Goal: Transaction & Acquisition: Purchase product/service

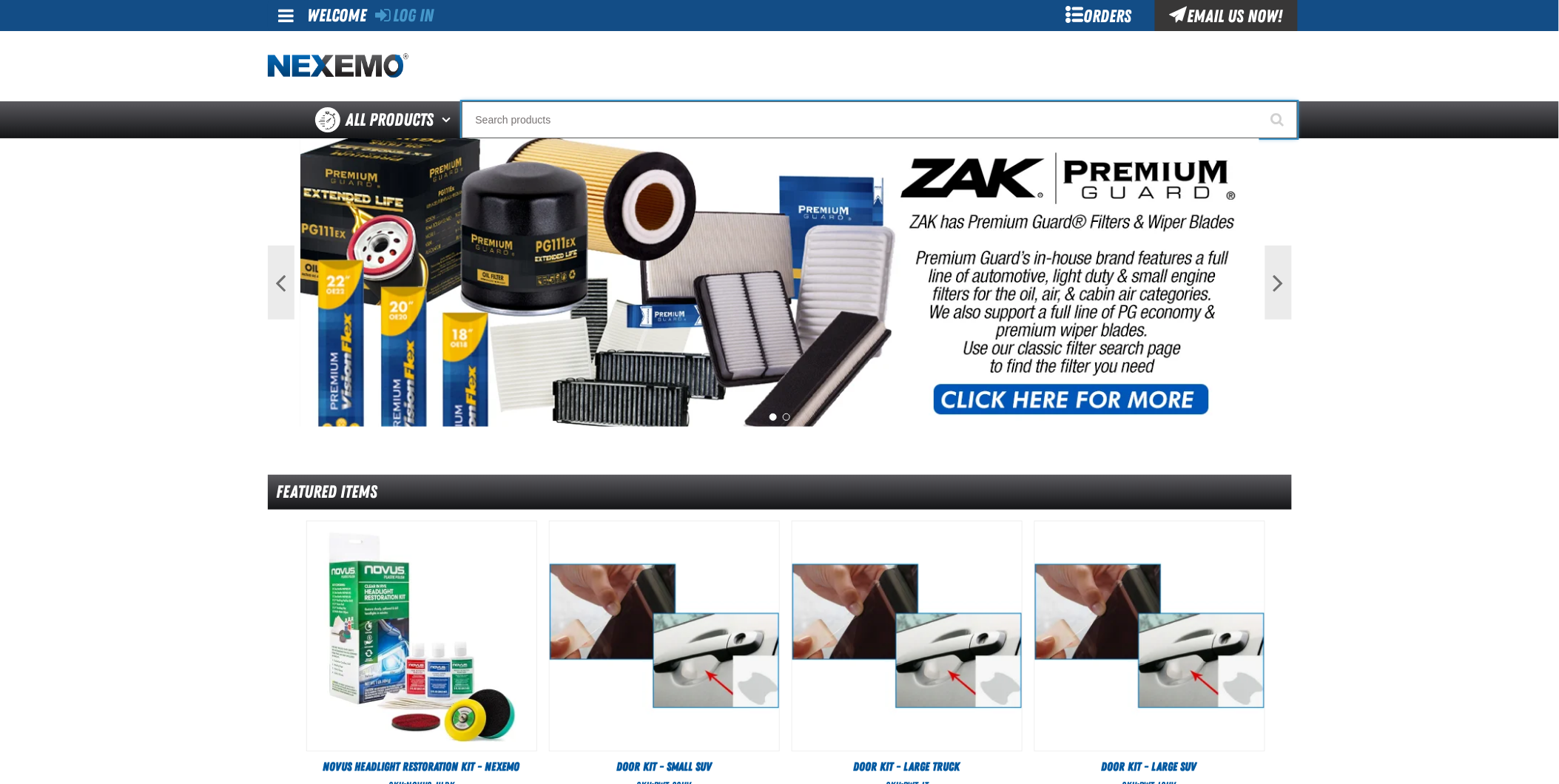
click at [632, 115] on input "Search" at bounding box center [880, 120] width 836 height 37
click at [413, 13] on link "Log In" at bounding box center [405, 15] width 58 height 21
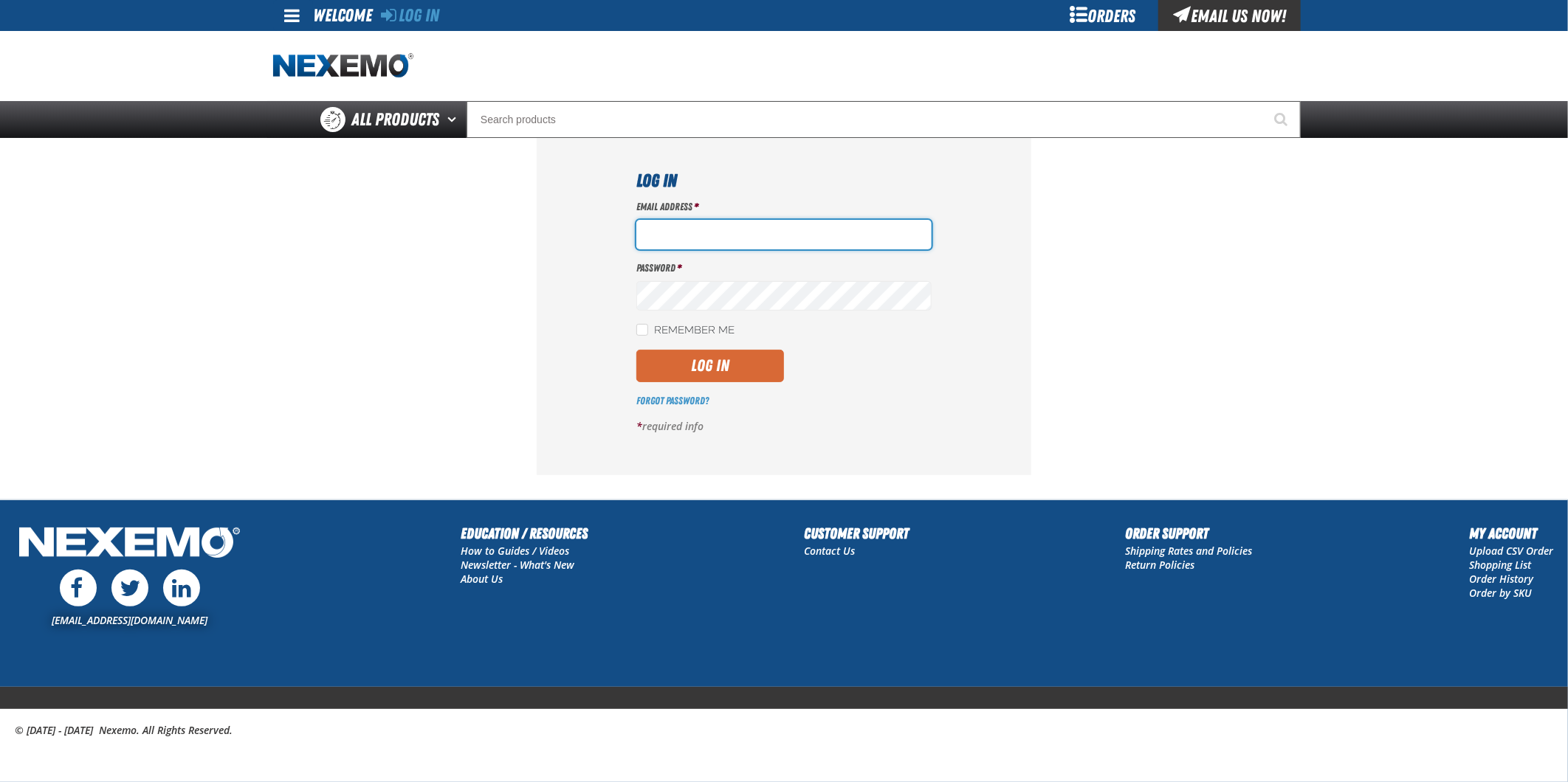
type input "jkemp@vtaig.com"
click at [751, 365] on button "Log In" at bounding box center [710, 366] width 148 height 32
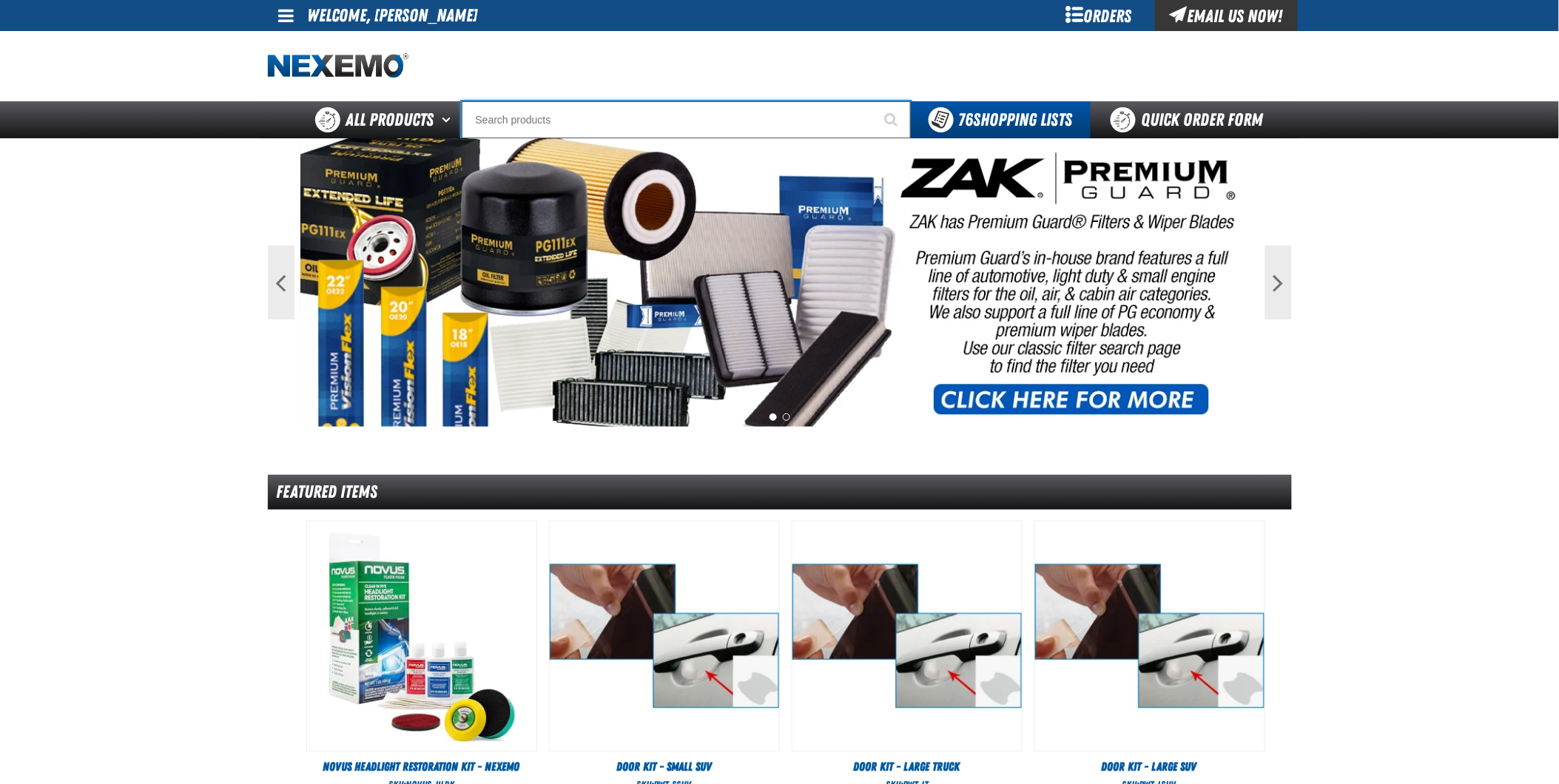
click at [545, 110] on input "Search" at bounding box center [686, 120] width 449 height 37
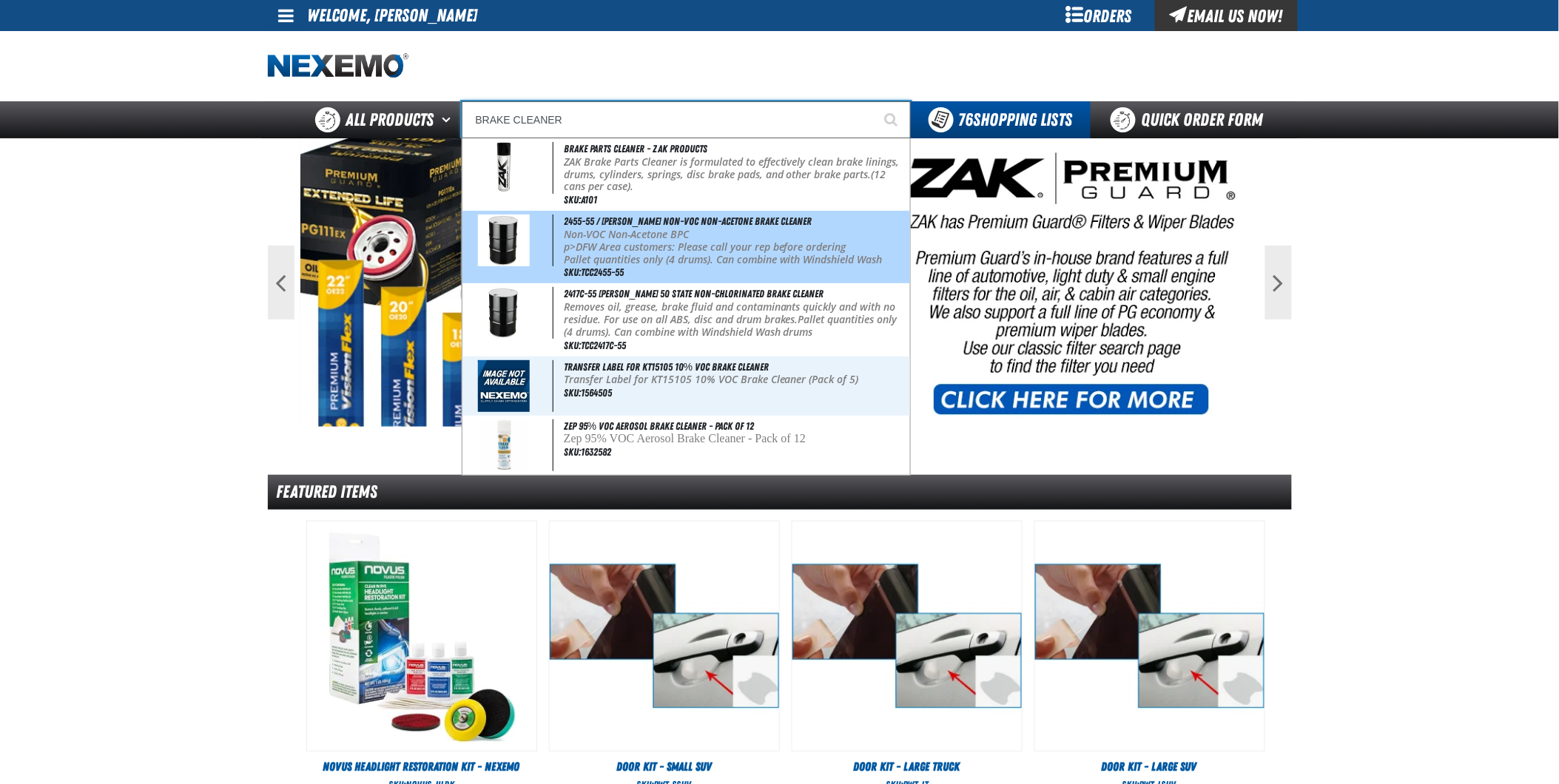
click at [592, 252] on b "Pallet quantities only (4 drums). Can combine with Windshield Wash drums" at bounding box center [723, 265] width 319 height 27
type input "2455-55 / Johnsen's Non-VOC Non-Acetone Brake Cleaner"
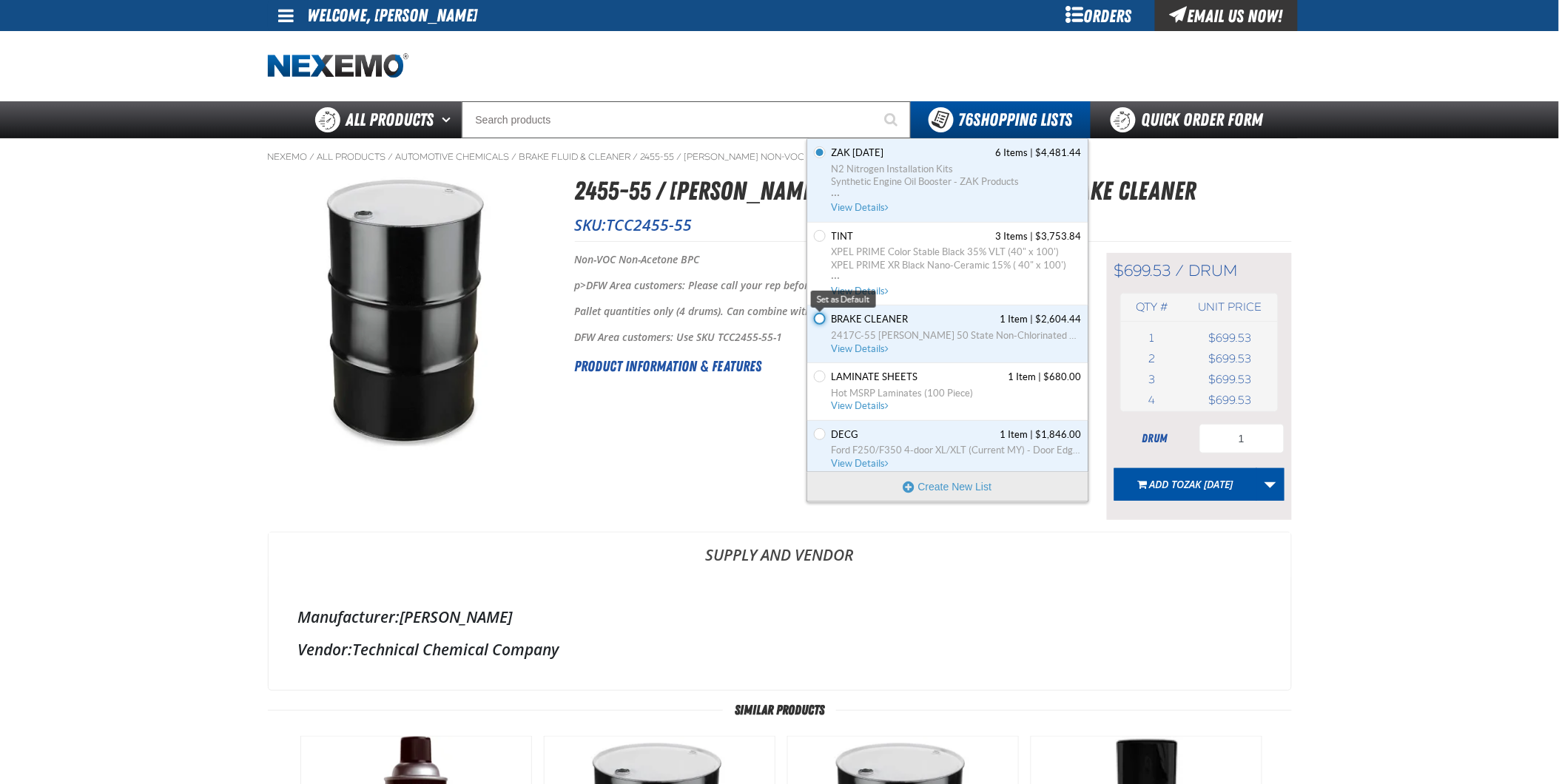
click at [820, 319] on input "Set the brake cleaner as Default" at bounding box center [820, 318] width 12 height 12
radio input "true"
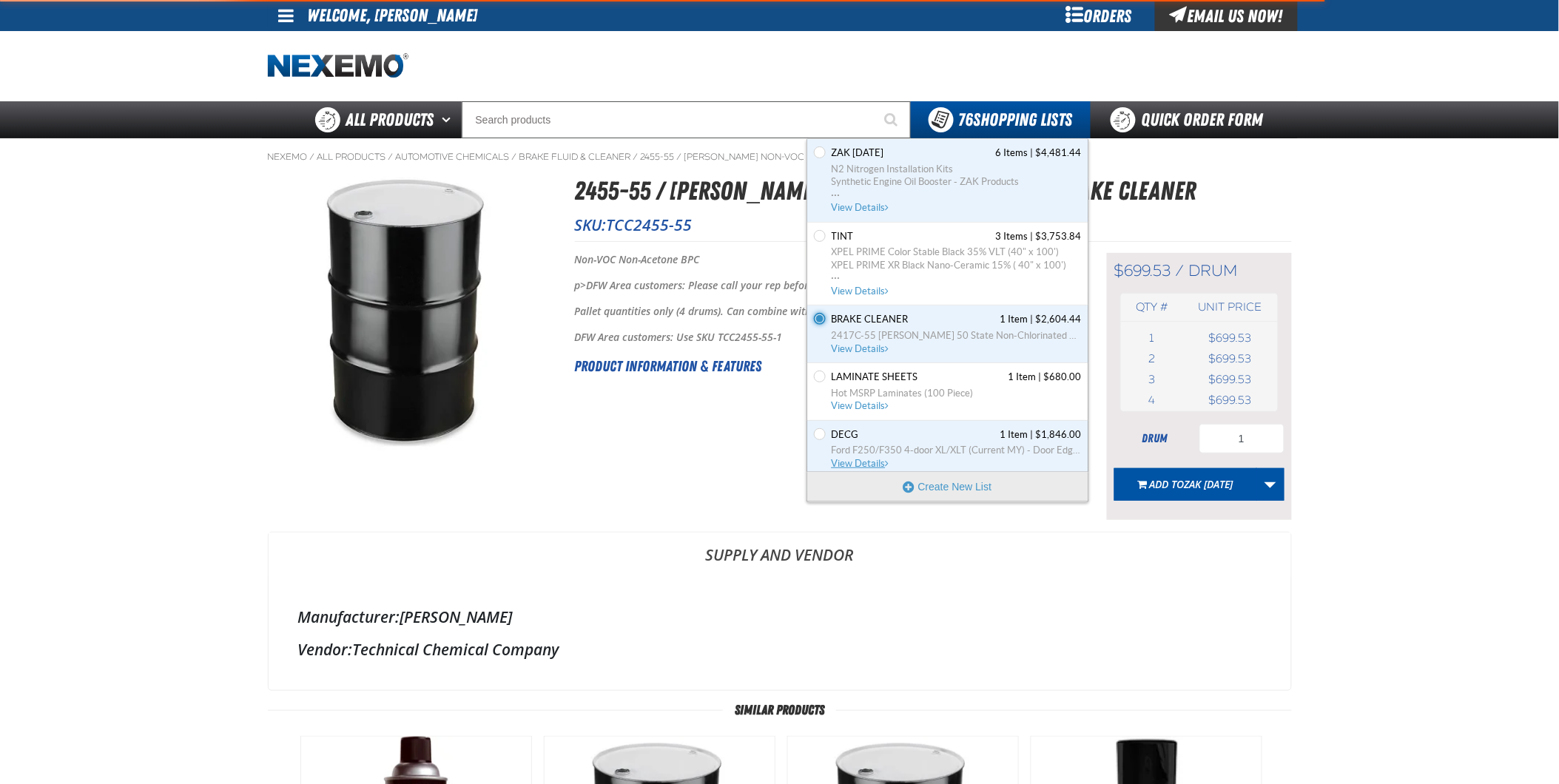
type input "4"
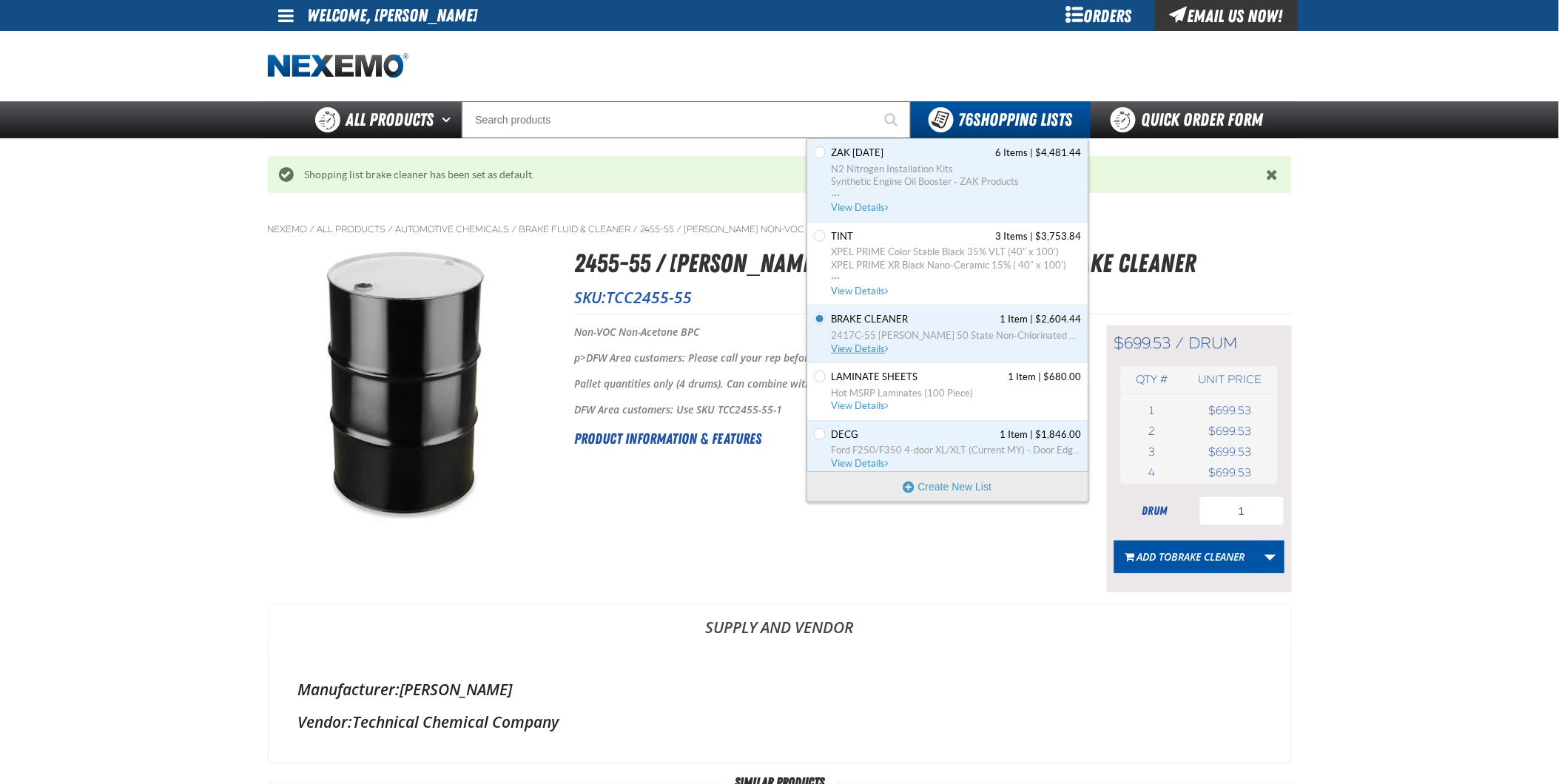
click at [864, 349] on span "View Details" at bounding box center [862, 349] width 60 height 11
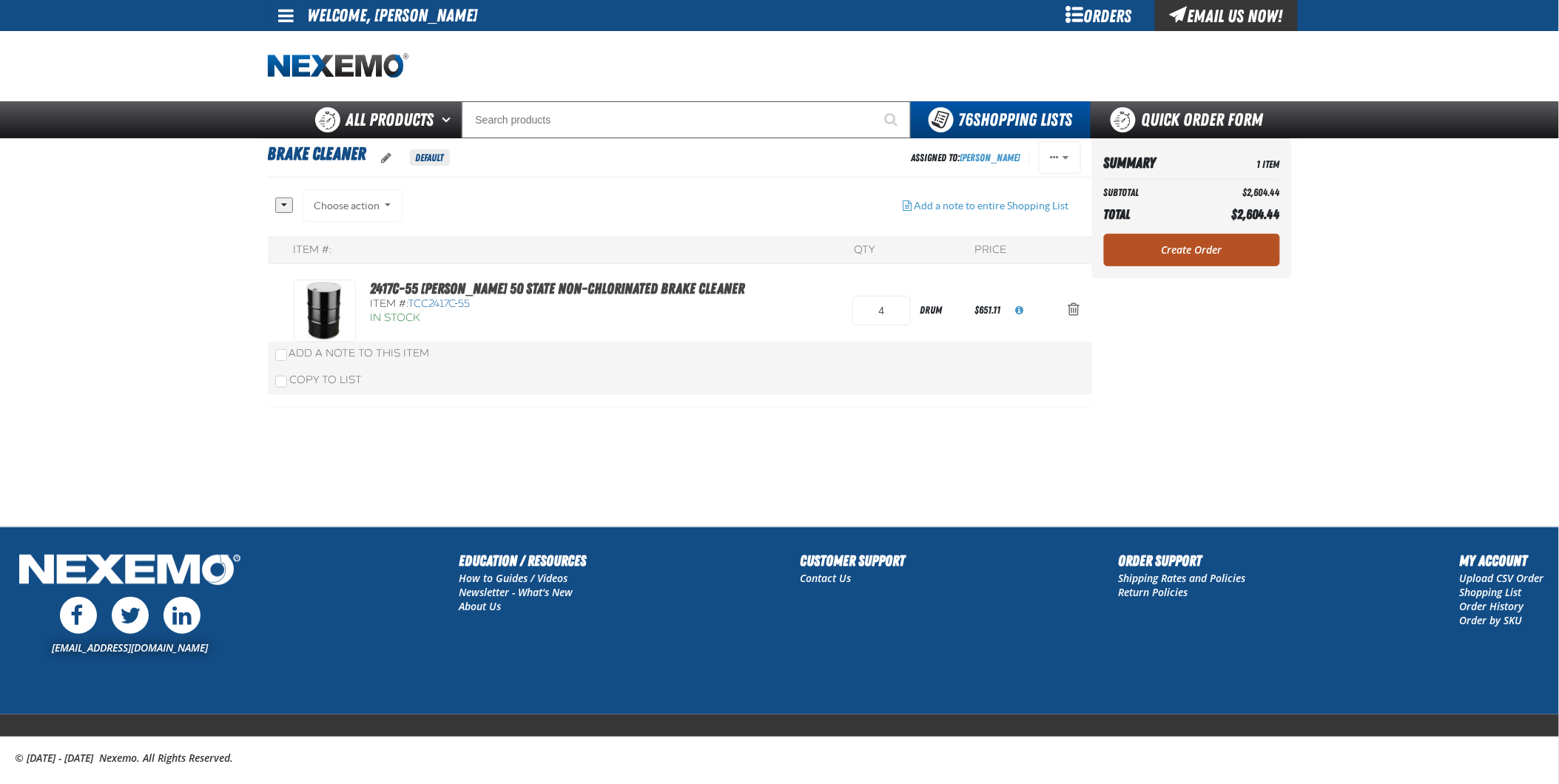
click at [1186, 255] on link "Create Order" at bounding box center [1192, 250] width 176 height 32
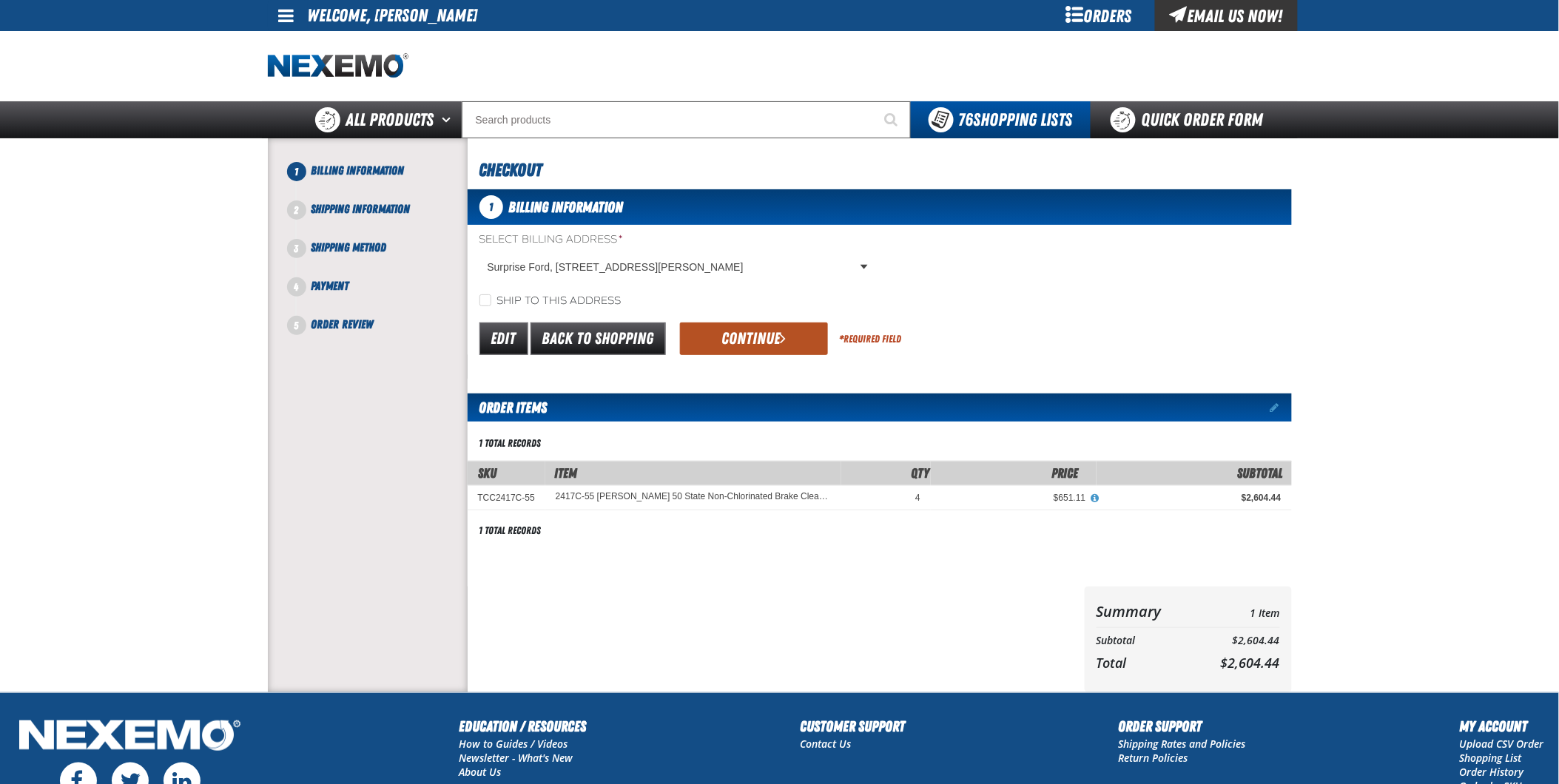
click at [765, 332] on button "Continue" at bounding box center [754, 339] width 148 height 32
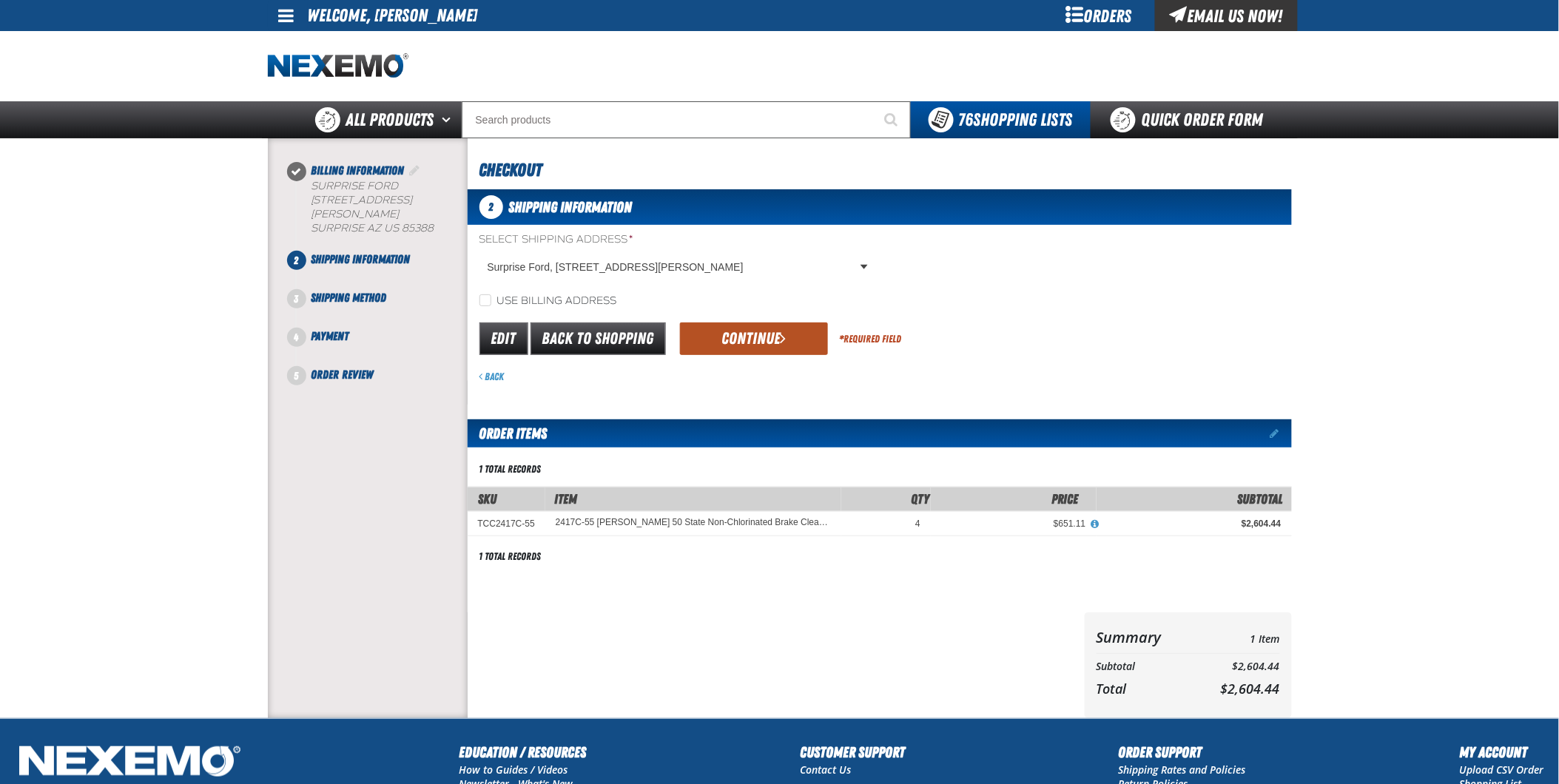
click at [781, 342] on span "submit" at bounding box center [783, 338] width 6 height 16
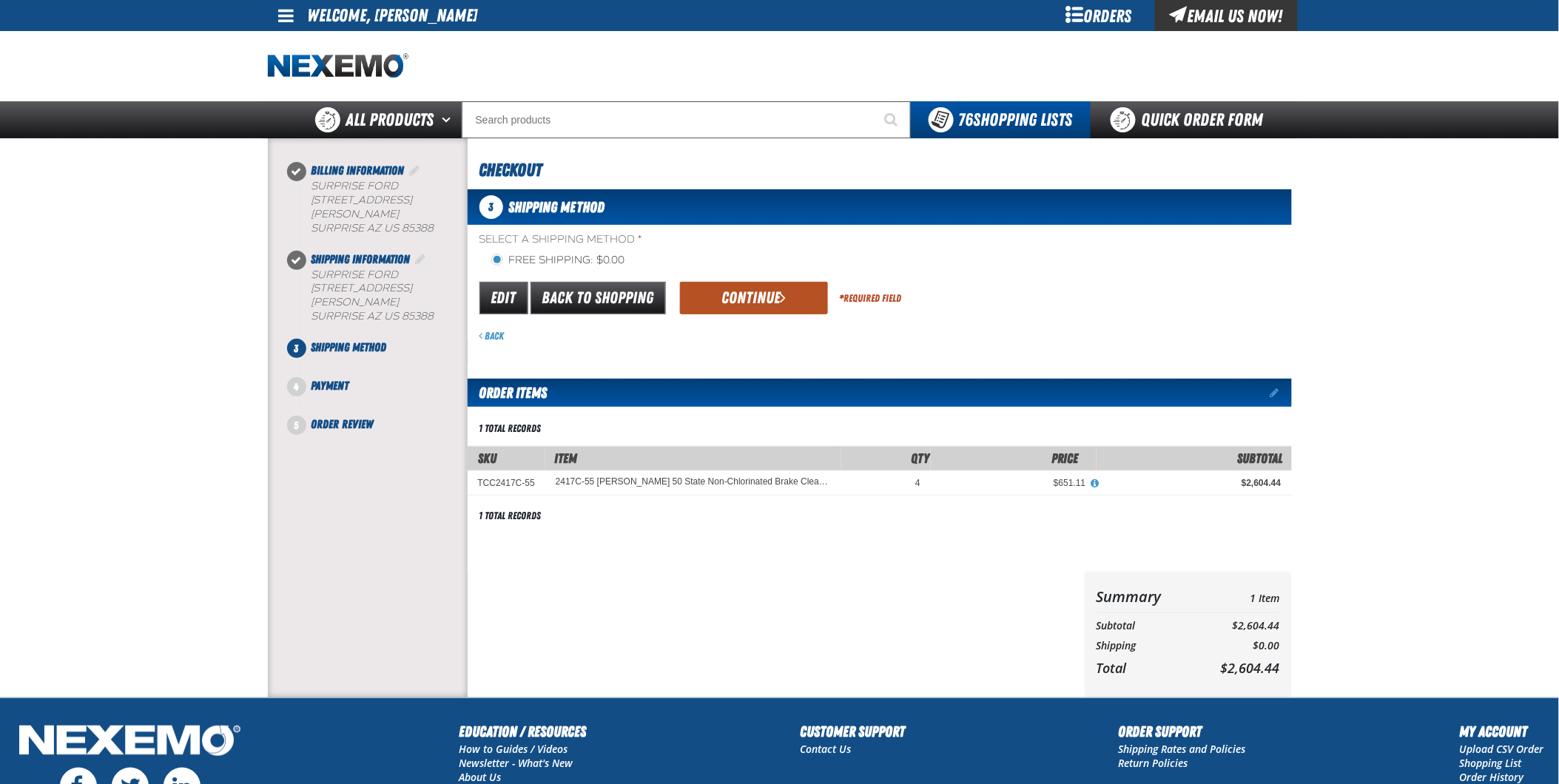
click at [767, 299] on button "Continue" at bounding box center [754, 298] width 148 height 32
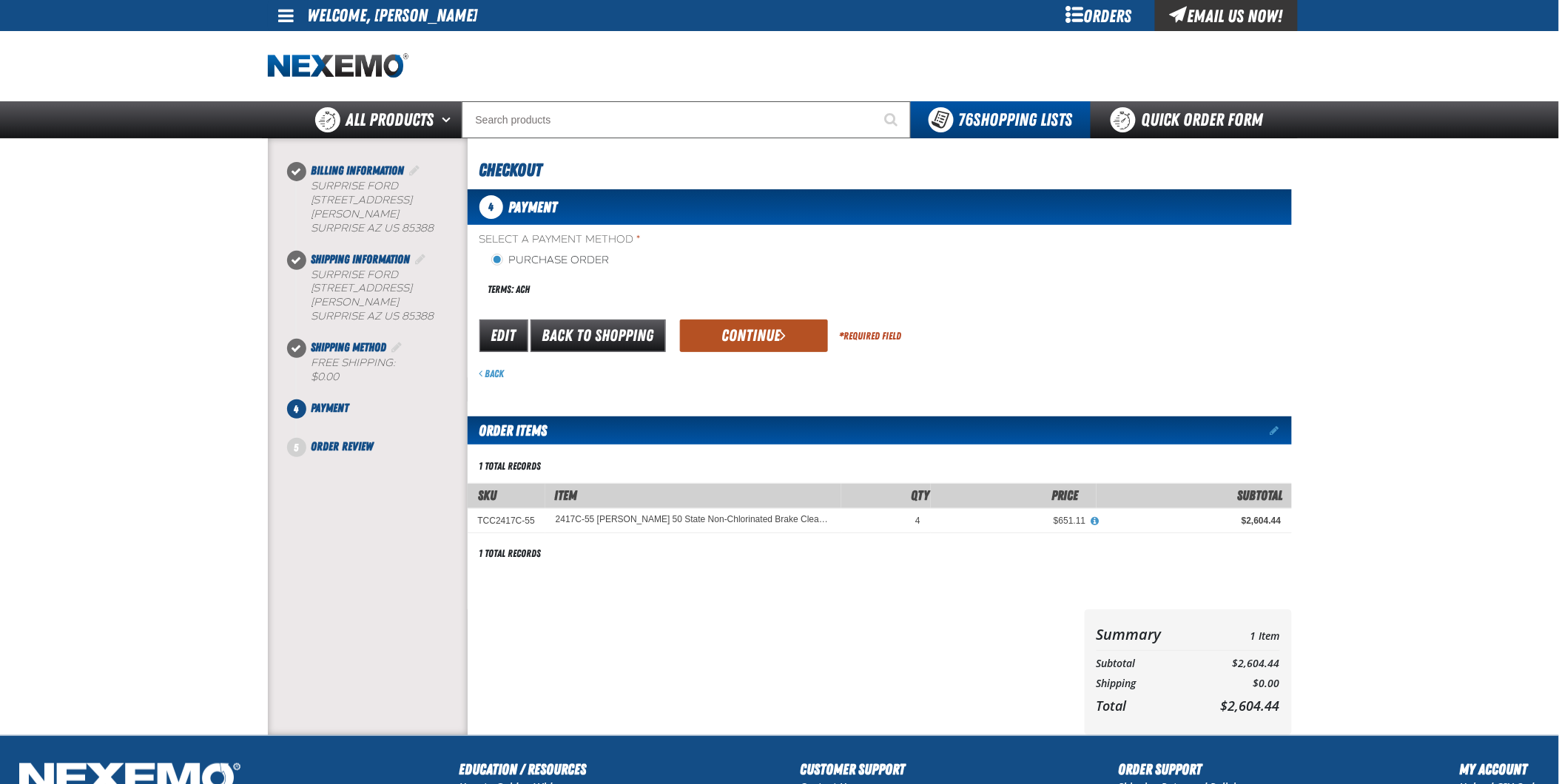
click at [768, 336] on button "Continue" at bounding box center [754, 336] width 148 height 32
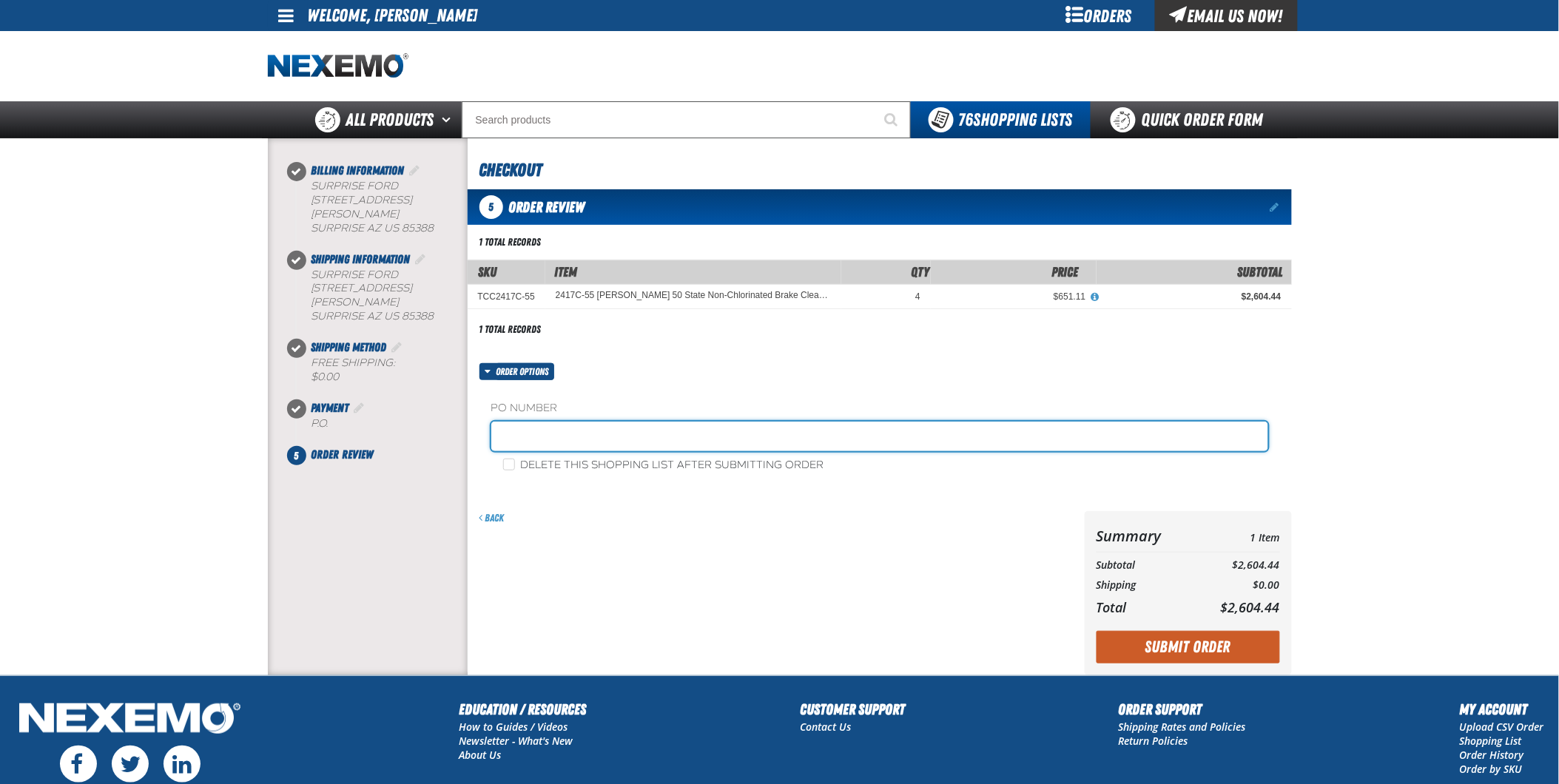
drag, startPoint x: 556, startPoint y: 438, endPoint x: 566, endPoint y: 433, distance: 11.2
click at [556, 438] on input "text" at bounding box center [880, 436] width 777 height 30
type input "108377"
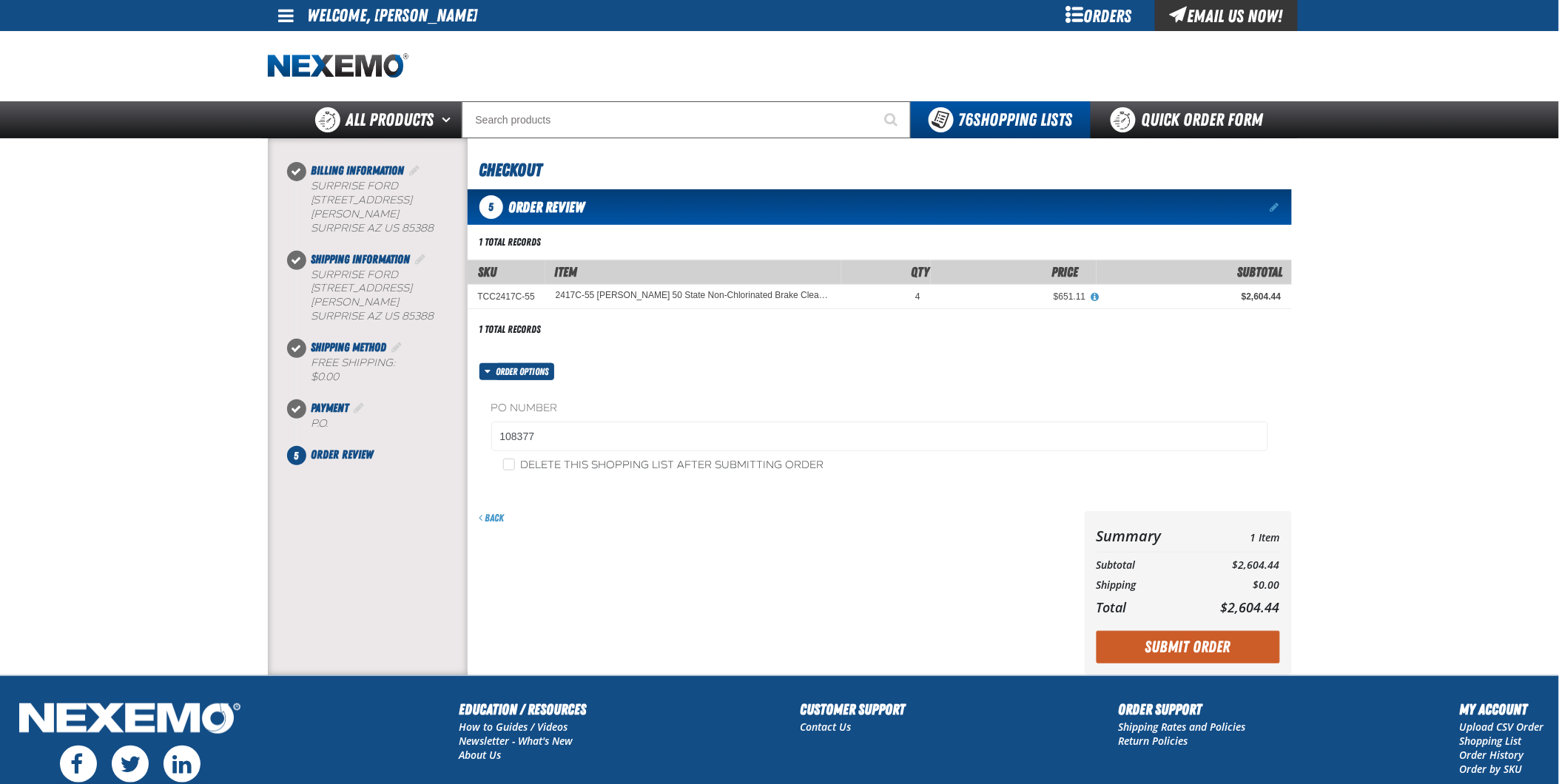
click at [1181, 645] on button "Submit Order" at bounding box center [1188, 647] width 184 height 32
